Goal: Task Accomplishment & Management: Use online tool/utility

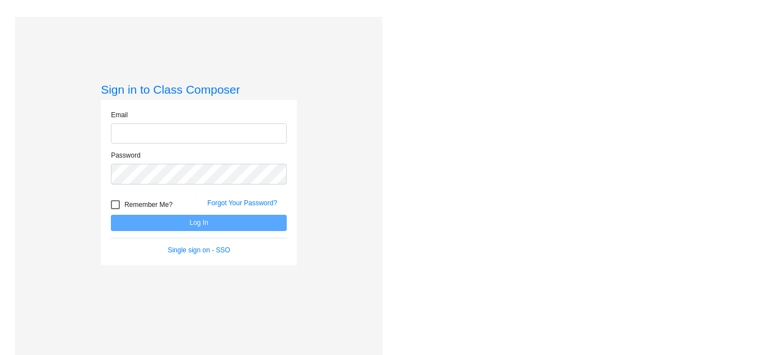
type input "[EMAIL_ADDRESS][DOMAIN_NAME]"
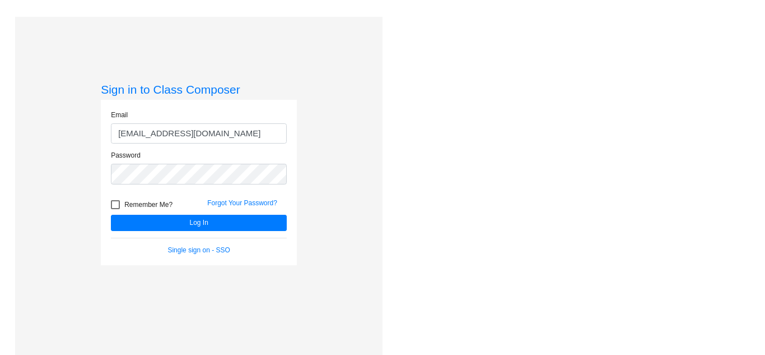
click at [529, 181] on div "Love Class Composer? Share it with a friend! If you're happy with Class Compose…" at bounding box center [571, 194] width 376 height 355
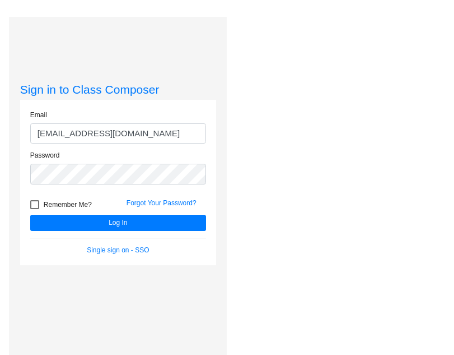
click at [293, 213] on div "Love Class Composer? Share it with a friend! If you're happy with Class Compose…" at bounding box center [340, 194] width 226 height 355
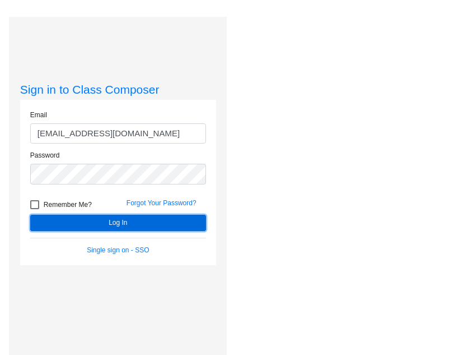
click at [185, 222] on button "Log In" at bounding box center [118, 223] width 176 height 16
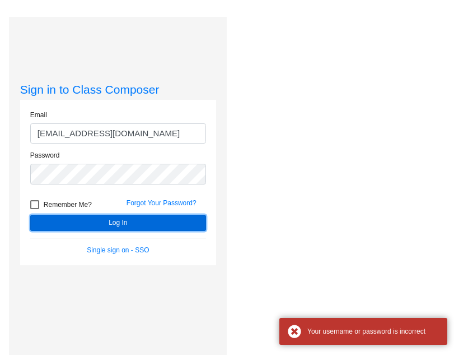
click at [185, 222] on button "Log In" at bounding box center [118, 223] width 176 height 16
